Goal: Transaction & Acquisition: Purchase product/service

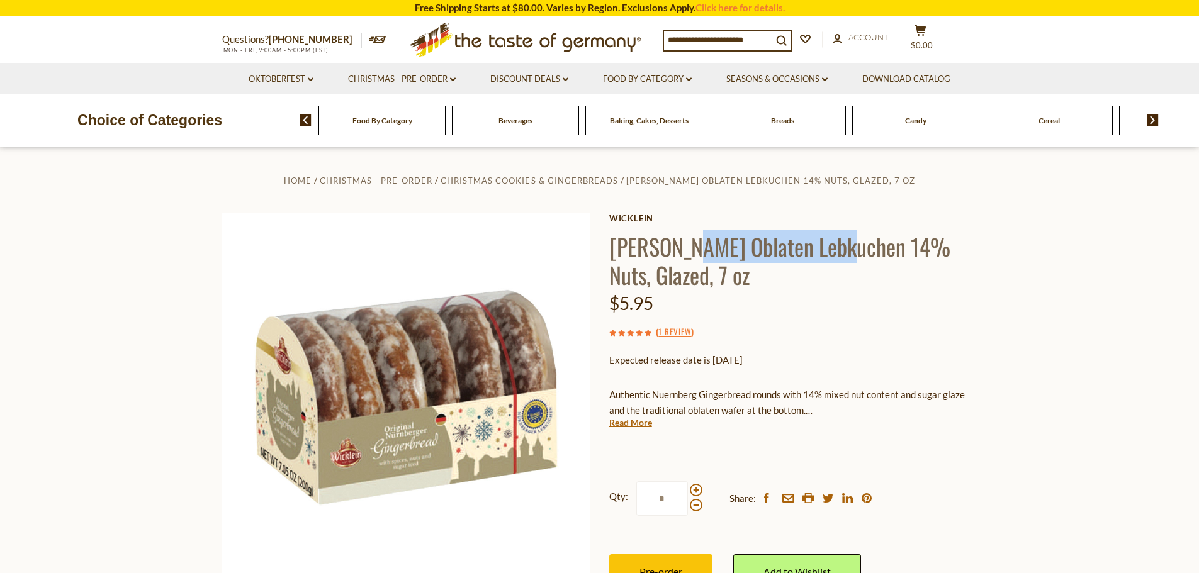
drag, startPoint x: 685, startPoint y: 247, endPoint x: 839, endPoint y: 248, distance: 154.8
click at [839, 248] on h1 "Wicklein Oblaten Lebkuchen 14% Nuts, Glazed, 7 oz" at bounding box center [793, 260] width 368 height 57
copy h1 "Oblaten Lebkuchen"
click at [474, 36] on icon ".st0{fill:#EDD300;} .st1{fill:#D33E21;}" at bounding box center [525, 40] width 235 height 46
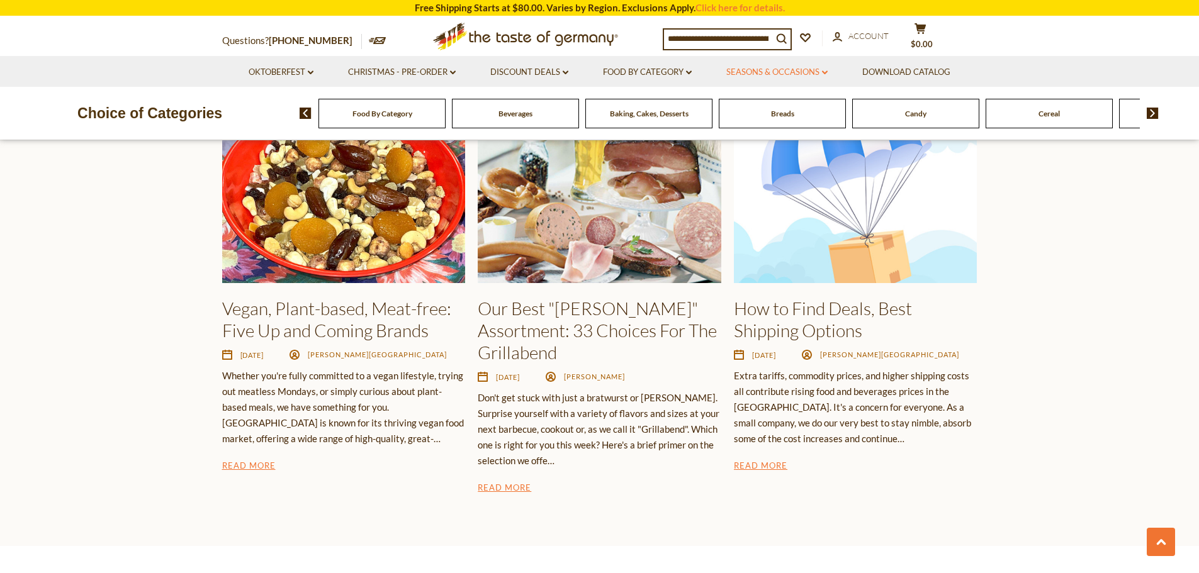
scroll to position [1950, 0]
